Goal: Task Accomplishment & Management: Manage account settings

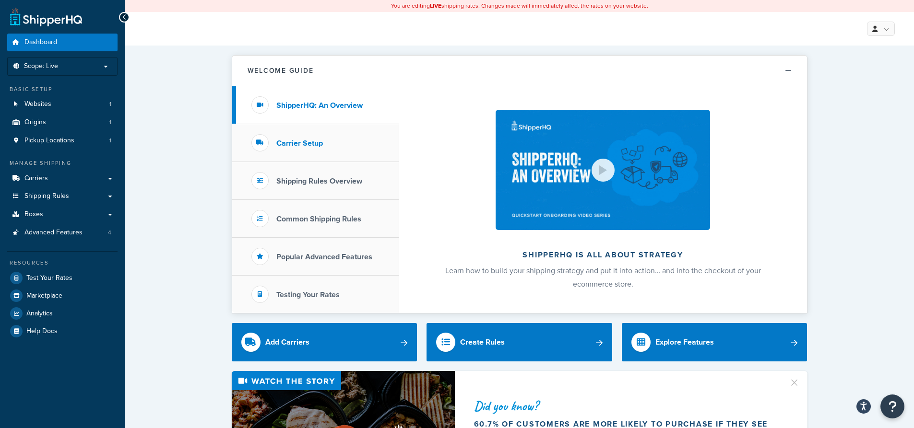
click at [308, 141] on h3 "Carrier Setup" at bounding box center [299, 143] width 47 height 9
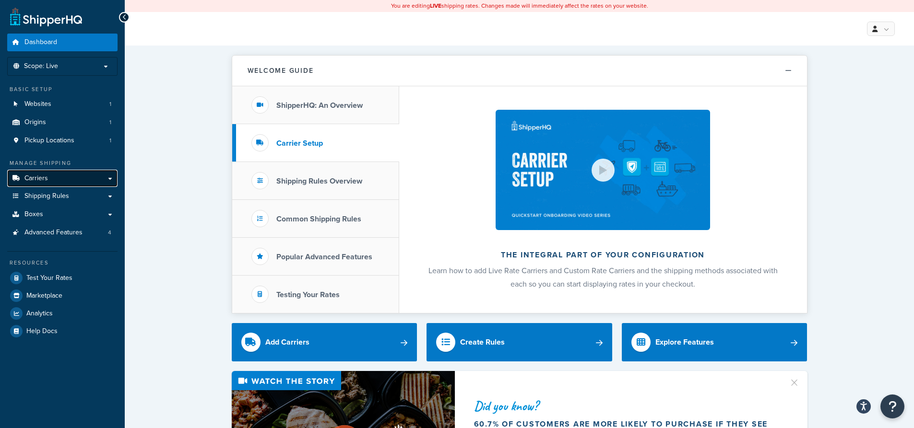
click at [95, 180] on link "Carriers" at bounding box center [62, 179] width 110 height 18
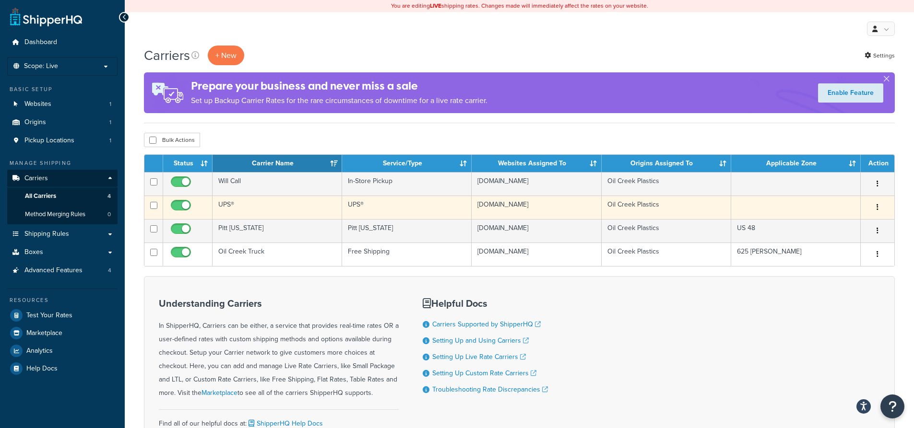
click at [220, 204] on td "UPS®" at bounding box center [276, 208] width 129 height 24
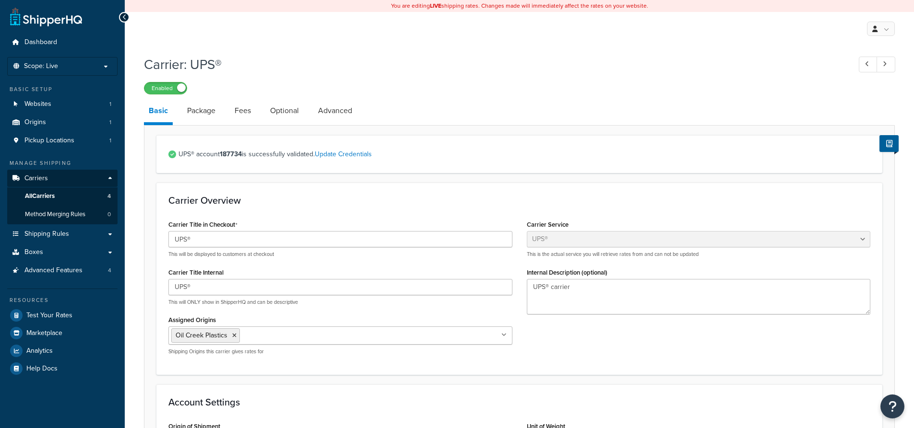
select select "ups"
click at [187, 110] on link "Package" at bounding box center [201, 110] width 38 height 23
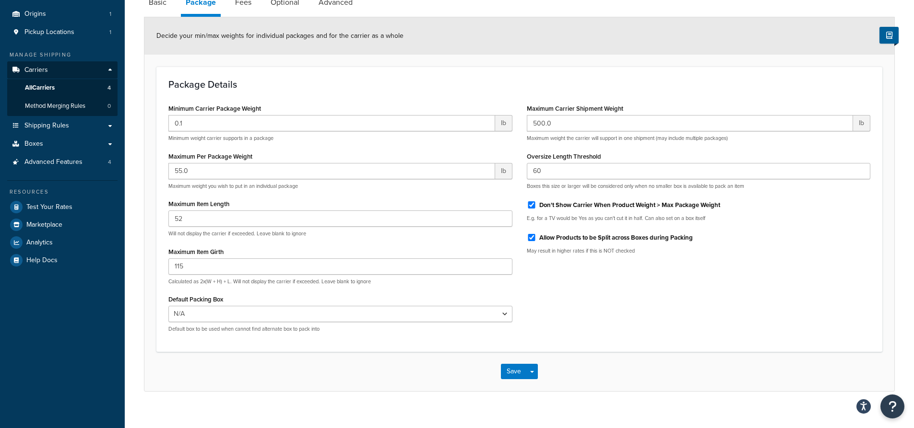
scroll to position [120, 0]
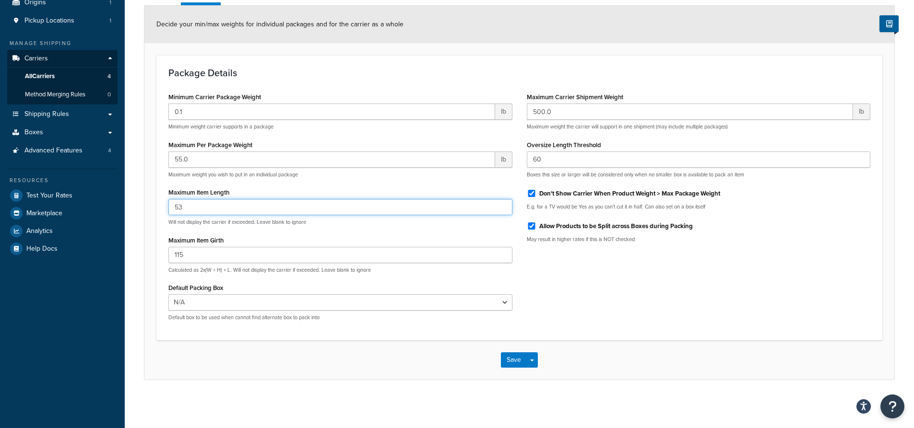
click at [502, 204] on input "53" at bounding box center [340, 207] width 344 height 16
click at [501, 202] on input "54" at bounding box center [340, 207] width 344 height 16
click at [501, 202] on input "55" at bounding box center [340, 207] width 344 height 16
click at [501, 202] on input "56" at bounding box center [340, 207] width 344 height 16
type input "55"
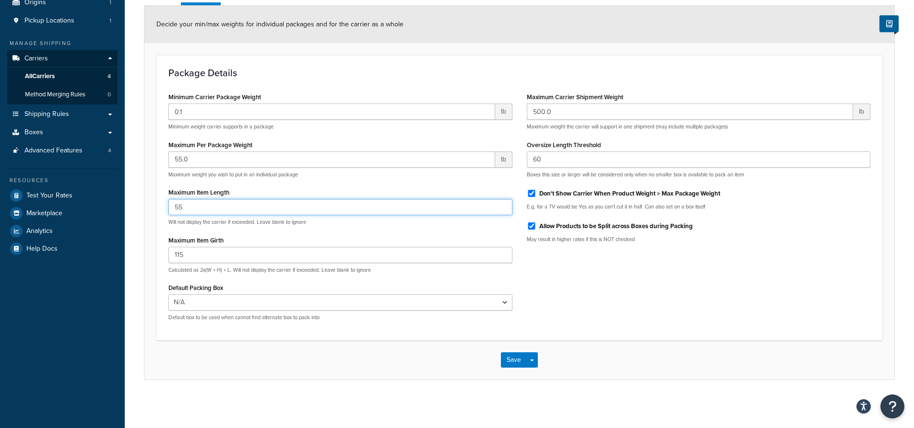
click at [501, 209] on input "55" at bounding box center [340, 207] width 344 height 16
drag, startPoint x: 157, startPoint y: 259, endPoint x: 133, endPoint y: 259, distance: 24.0
click at [133, 259] on div "Carrier: UPS® Enabled Basic Package Fees Optional Advanced Decide your min/max …" at bounding box center [519, 167] width 789 height 474
type input "155"
click at [504, 203] on input "56" at bounding box center [340, 207] width 344 height 16
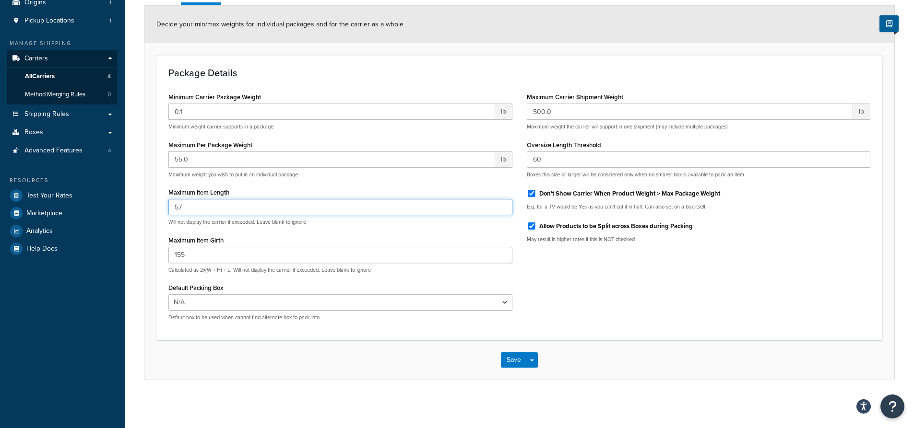
click at [504, 203] on input "57" at bounding box center [340, 207] width 344 height 16
click at [504, 203] on input "58" at bounding box center [340, 207] width 344 height 16
type input "59"
click at [504, 203] on input "59" at bounding box center [340, 207] width 344 height 16
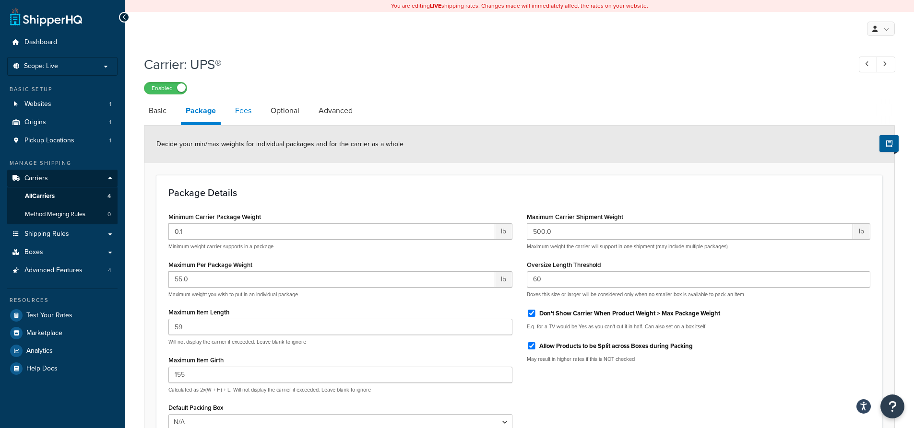
click at [239, 111] on link "Fees" at bounding box center [243, 110] width 26 height 23
select select "item"
select select "AFTER"
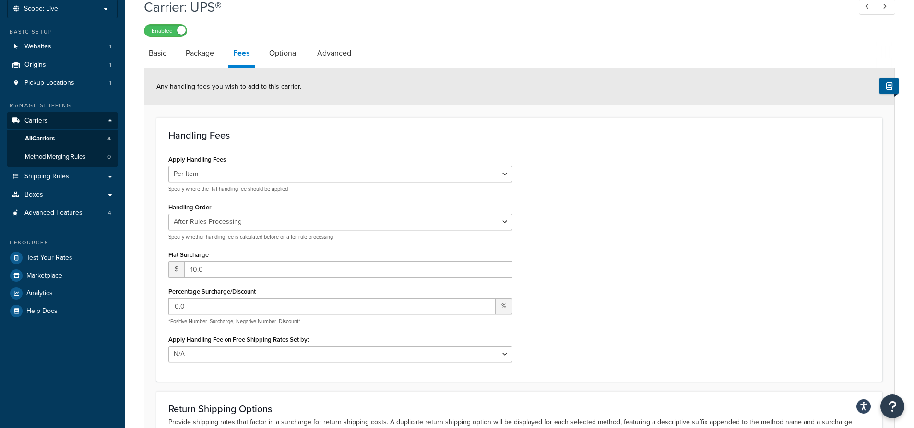
scroll to position [48, 0]
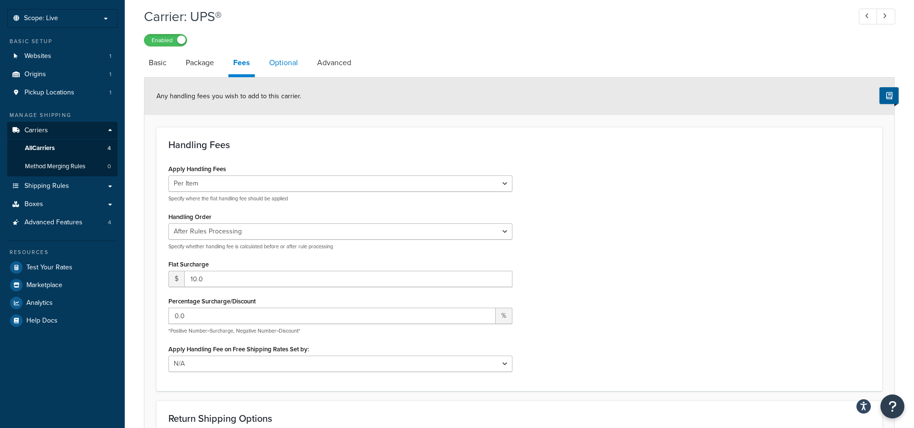
click at [288, 61] on link "Optional" at bounding box center [283, 62] width 38 height 23
select select "business"
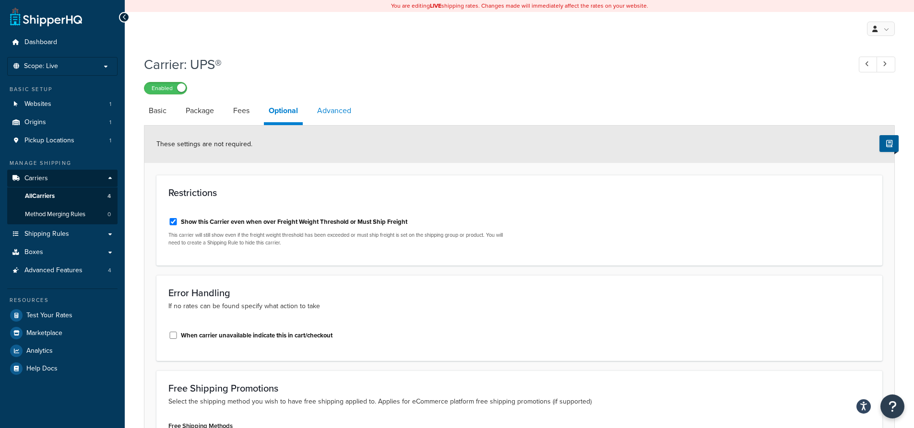
click at [337, 110] on link "Advanced" at bounding box center [334, 110] width 44 height 23
select select "false"
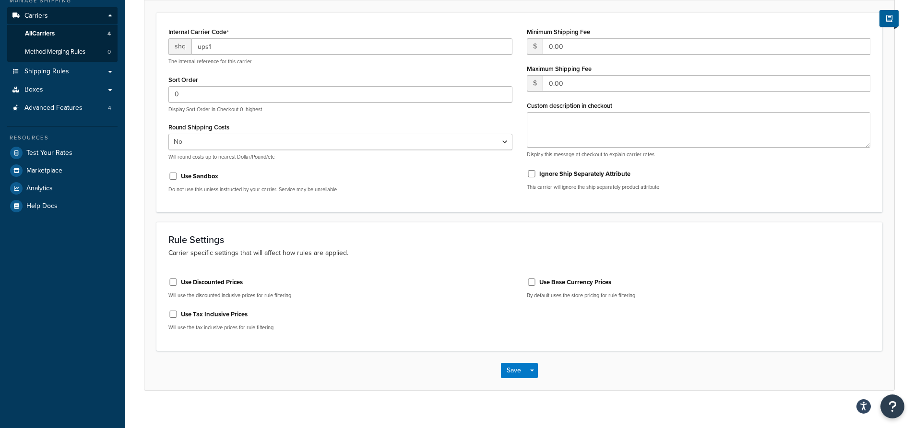
scroll to position [173, 0]
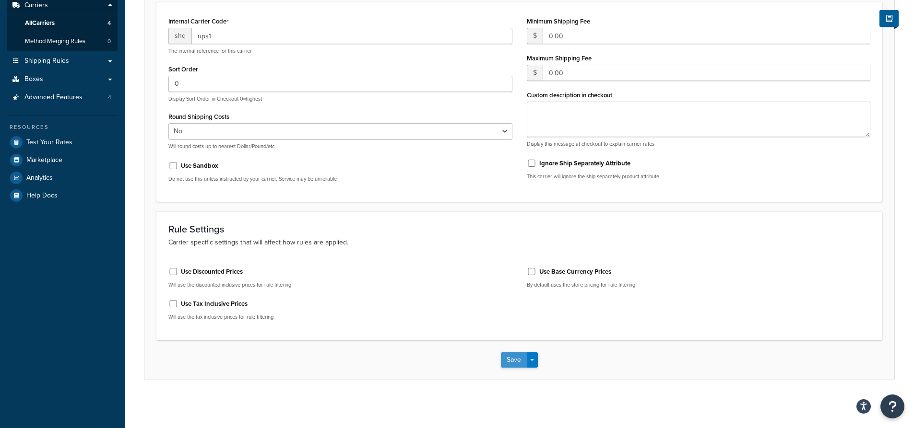
click at [508, 358] on button "Save" at bounding box center [514, 360] width 26 height 15
